Goal: Task Accomplishment & Management: Use online tool/utility

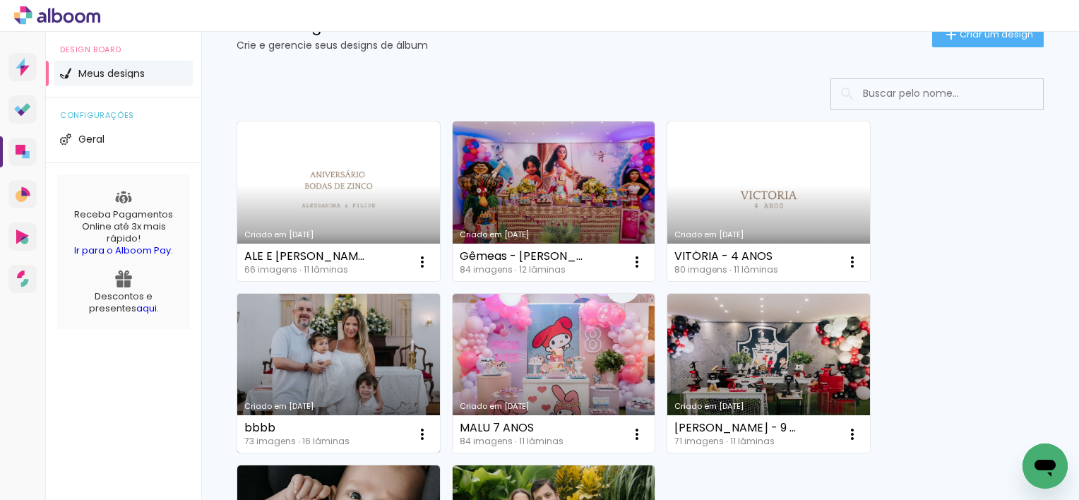
scroll to position [212, 0]
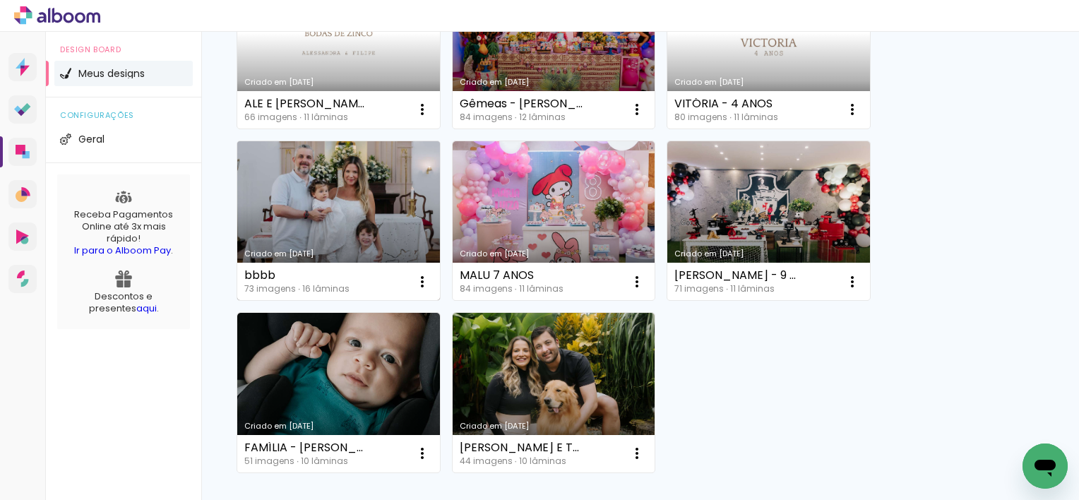
click at [381, 215] on link "Criado em [DATE]" at bounding box center [338, 221] width 203 height 160
